Goal: Information Seeking & Learning: Learn about a topic

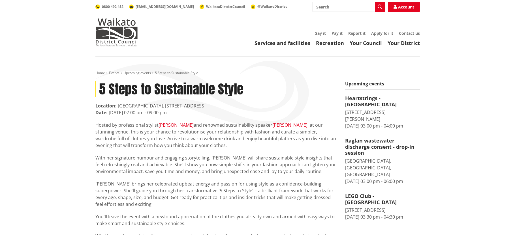
drag, startPoint x: 139, startPoint y: 72, endPoint x: 112, endPoint y: 65, distance: 28.2
click at [139, 72] on link "Upcoming events" at bounding box center [136, 72] width 27 height 5
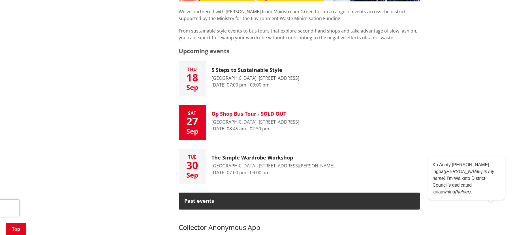
scroll to position [251, 0]
